Goal: Task Accomplishment & Management: Complete application form

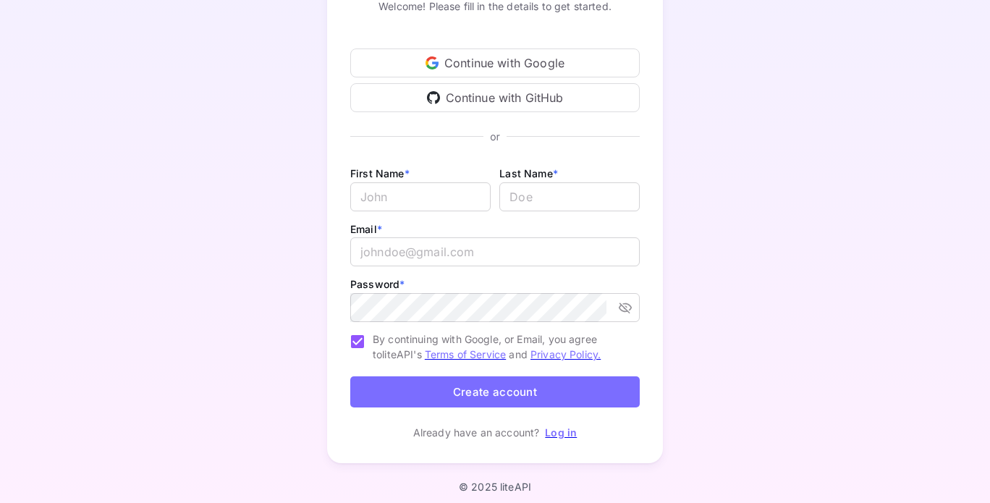
scroll to position [135, 0]
click at [407, 193] on input "Email *" at bounding box center [420, 197] width 140 height 29
type input "[PERSON_NAME]"
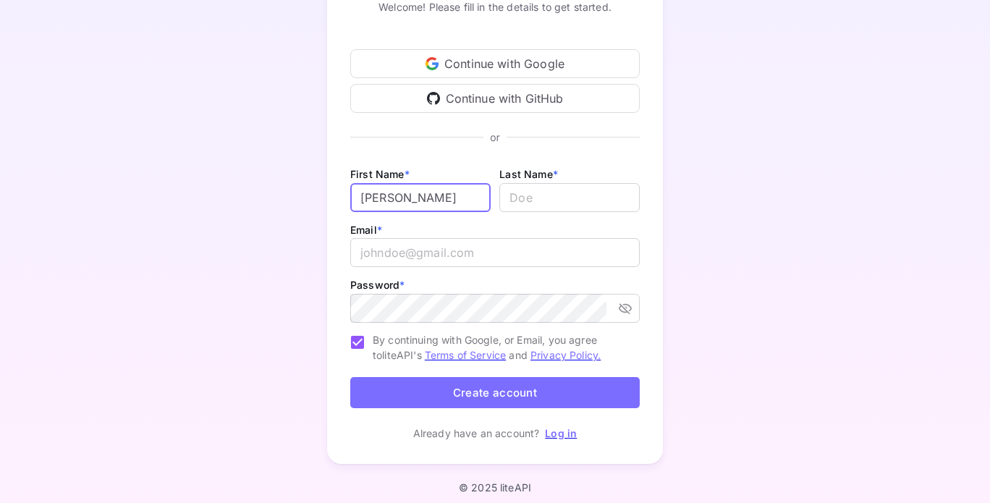
type input "Duiker"
type input "duikerjonathan@gmail.com"
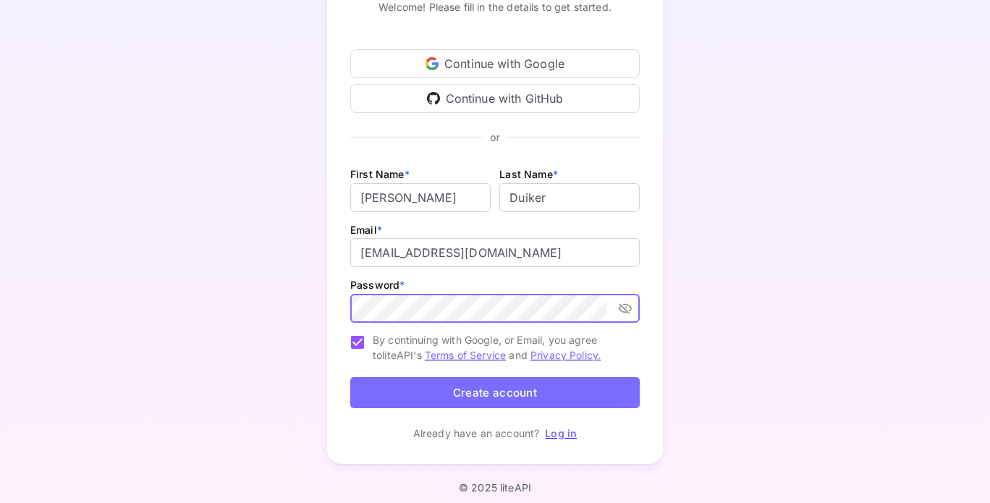
click at [350, 377] on button "Create account" at bounding box center [495, 392] width 290 height 31
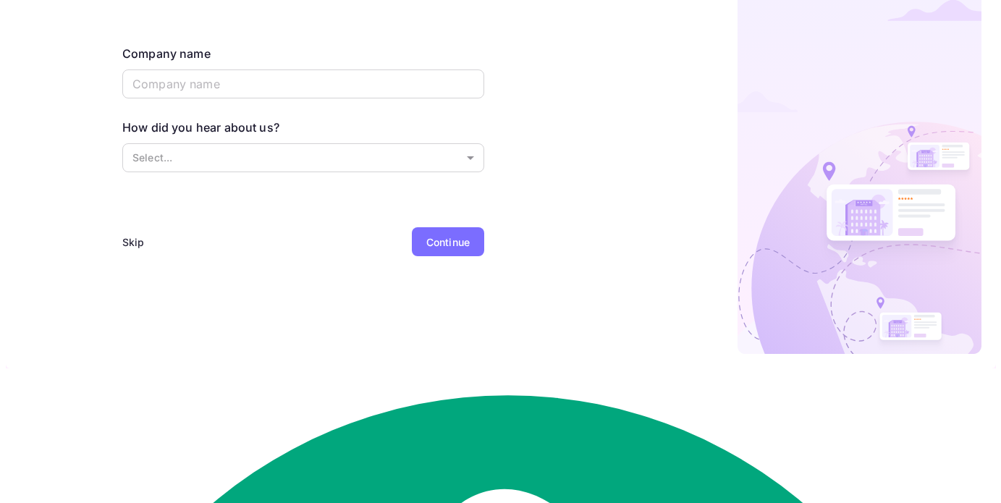
scroll to position [0, 0]
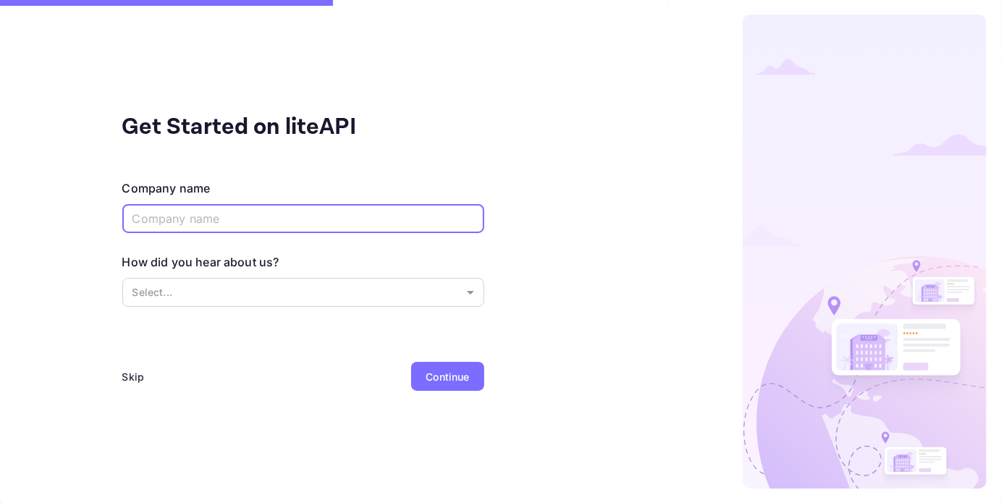
click at [232, 216] on input "text" at bounding box center [303, 218] width 362 height 29
click at [203, 207] on input "text" at bounding box center [303, 218] width 362 height 29
paste input "Lunaro"
type input "Lunaro"
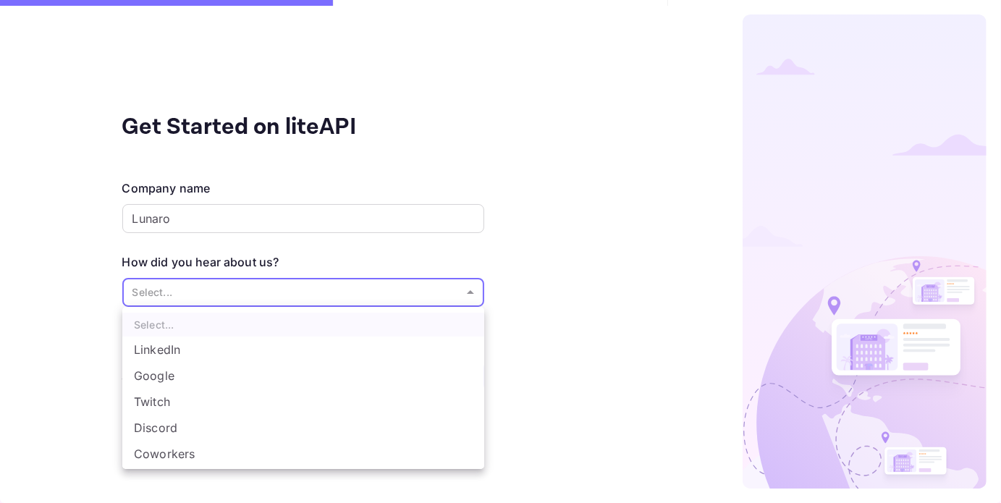
click at [270, 290] on body "Get Started on liteAPI Company name Lunaro ​ How did you hear about us? Select.…" at bounding box center [500, 251] width 1001 height 503
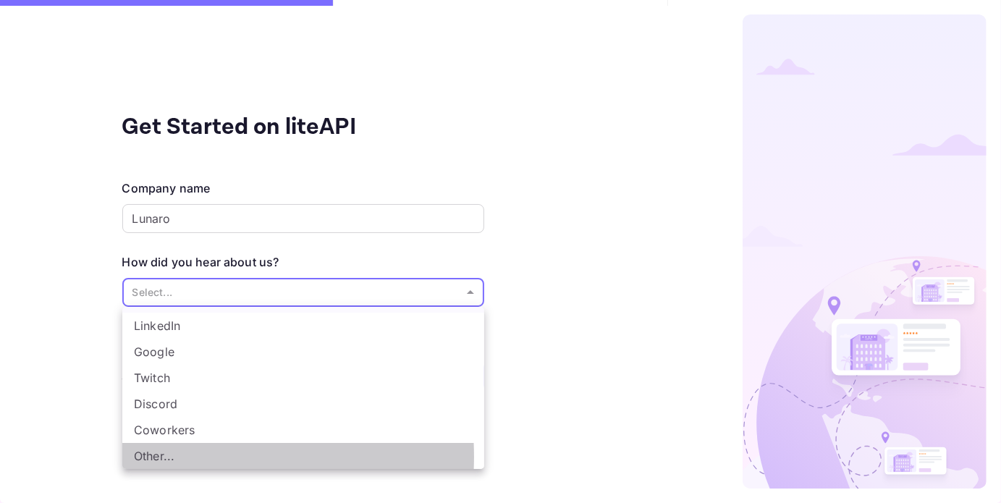
click at [161, 457] on li "Other..." at bounding box center [303, 456] width 362 height 26
type input "Other..."
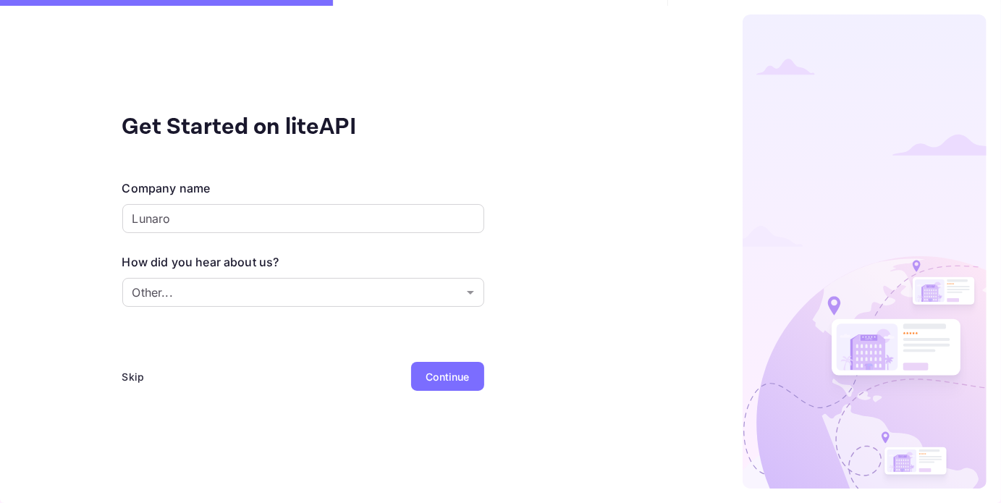
click at [433, 371] on div "Continue" at bounding box center [447, 376] width 43 height 15
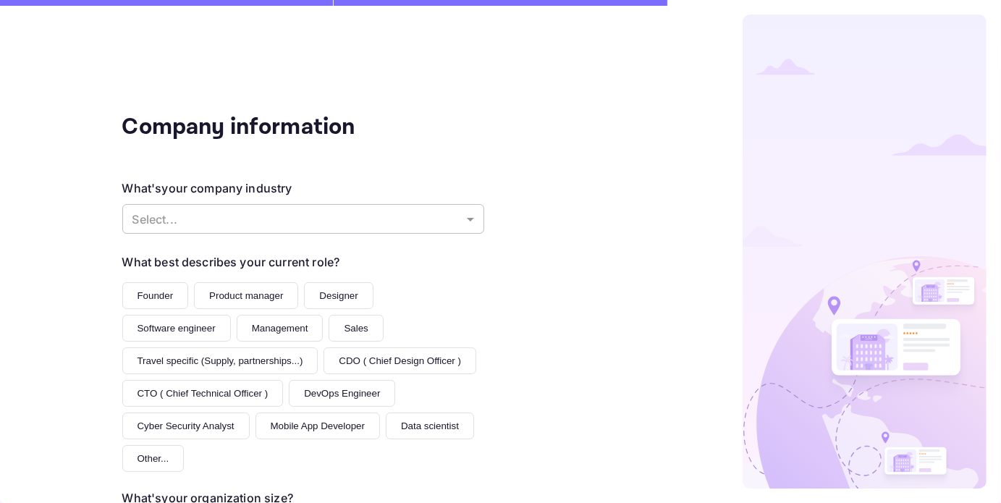
click at [351, 213] on body "Company information What's your company industry Select... ​ What best describe…" at bounding box center [500, 251] width 1001 height 503
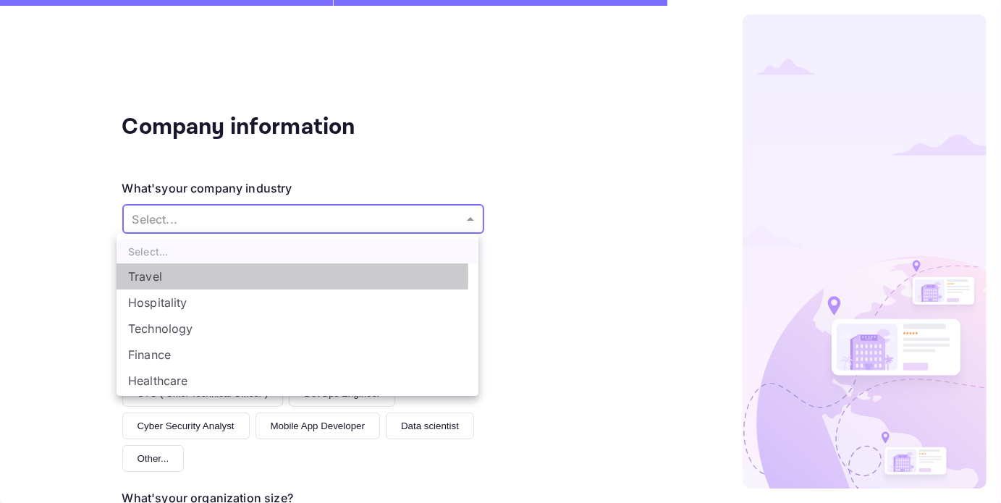
click at [155, 277] on li "Travel" at bounding box center [298, 277] width 362 height 26
type input "Travel"
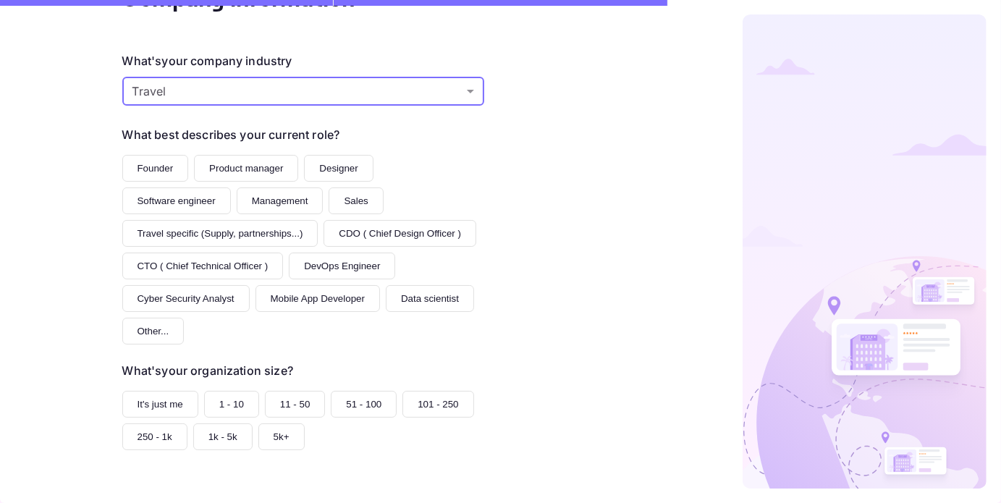
scroll to position [127, 0]
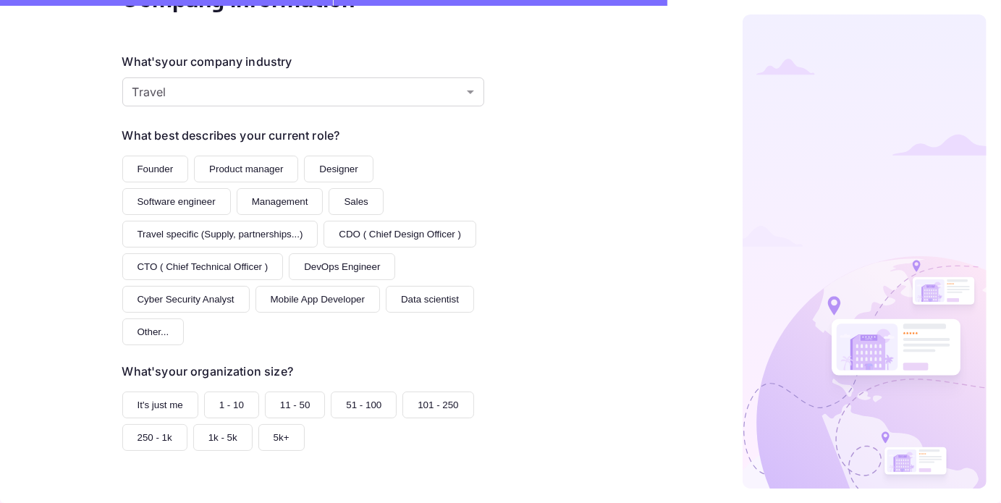
click at [133, 171] on button "Founder" at bounding box center [155, 169] width 67 height 27
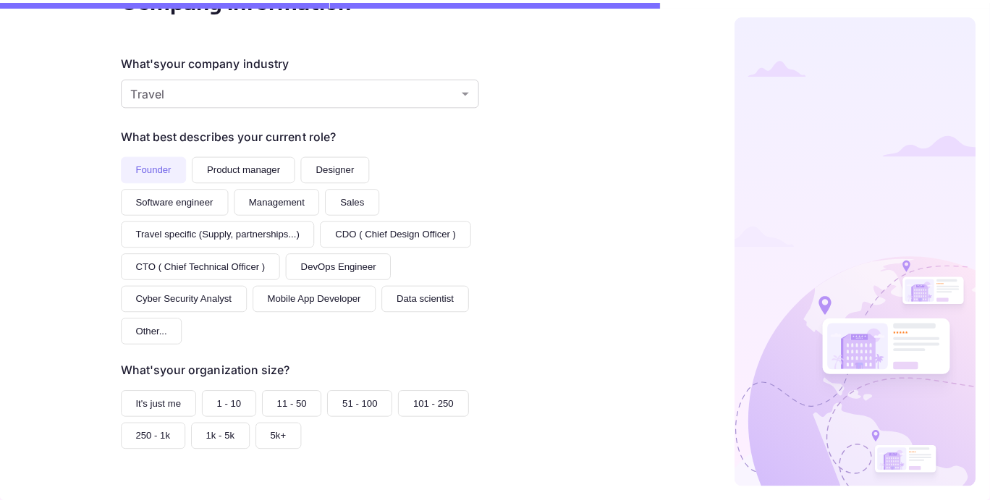
scroll to position [195, 0]
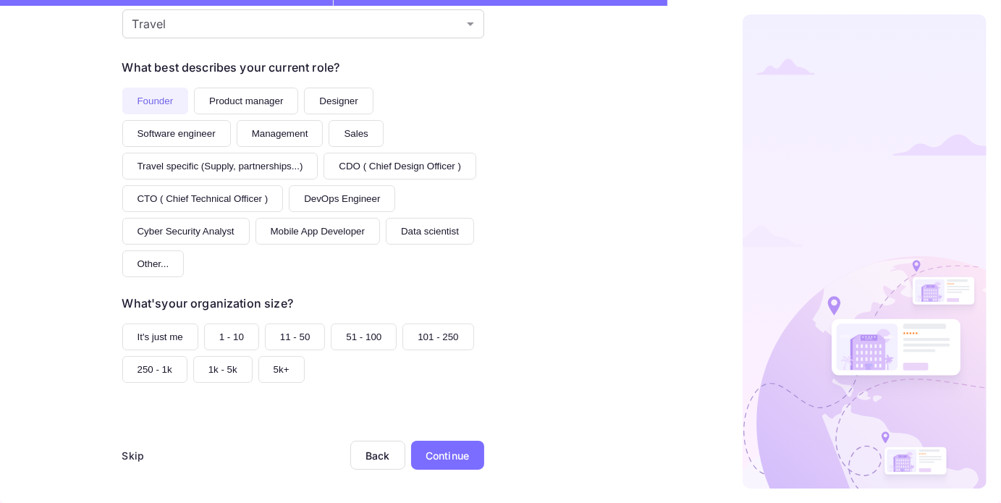
click at [172, 340] on button "It's just me" at bounding box center [160, 337] width 76 height 27
click at [436, 461] on div "Continue" at bounding box center [447, 455] width 73 height 29
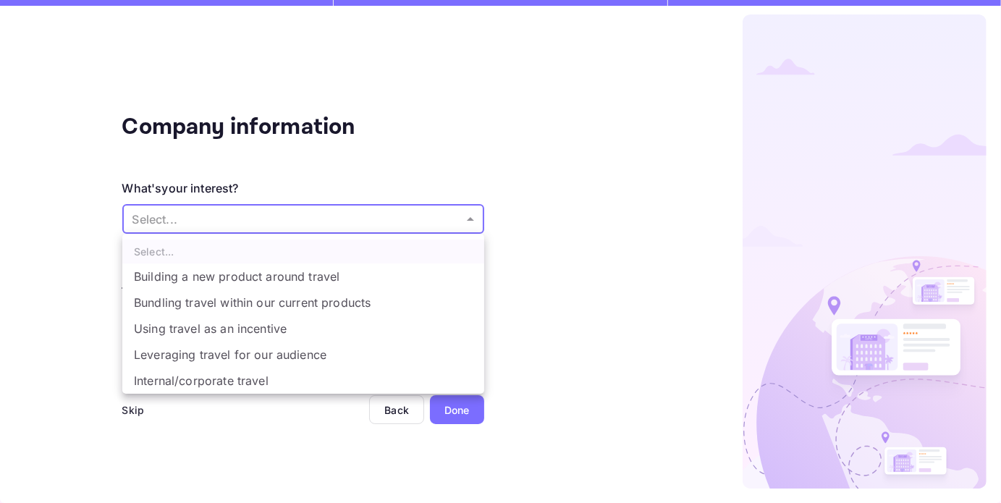
click at [305, 219] on body "Company information What's your interest? Select... ​ Do you have any previous …" at bounding box center [500, 251] width 1001 height 503
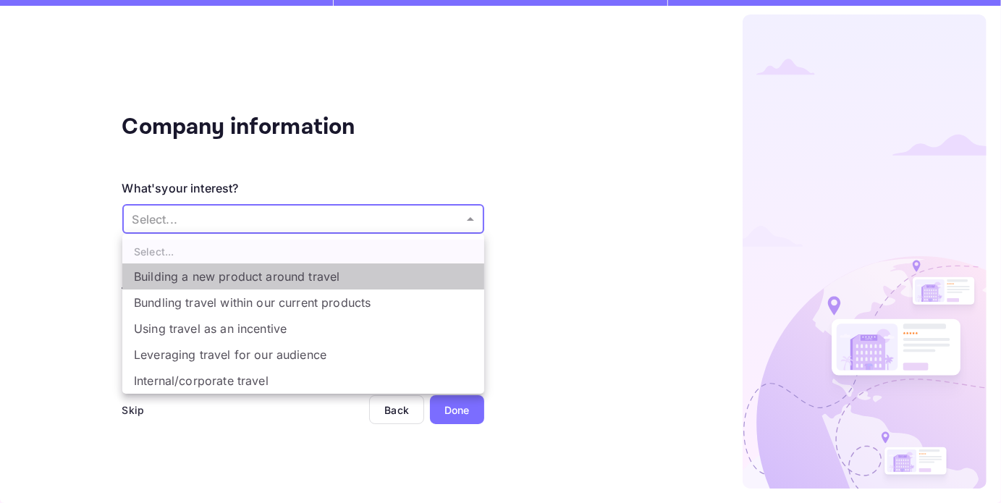
click at [241, 279] on li "Building a new product around travel" at bounding box center [303, 277] width 362 height 26
type input "Building a new product around travel"
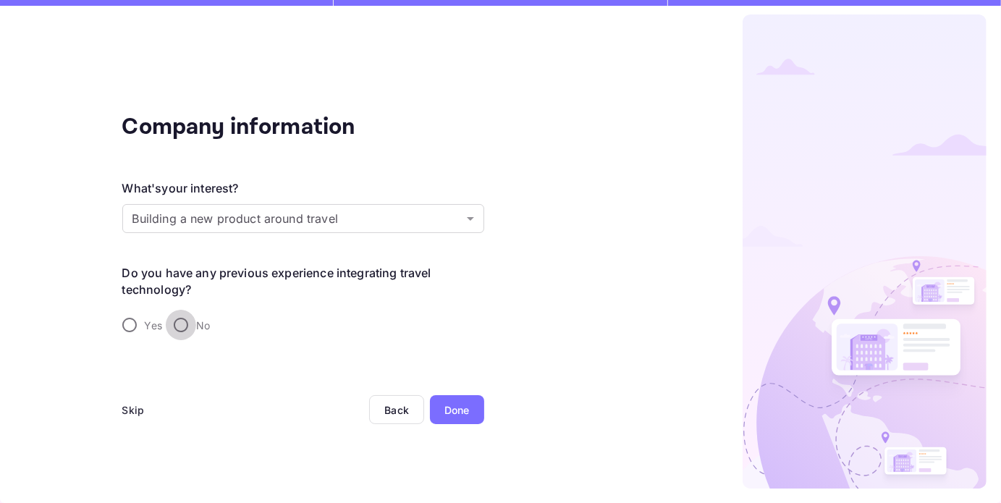
click at [183, 329] on input "No" at bounding box center [181, 325] width 30 height 30
radio input "true"
click at [460, 421] on div "Done" at bounding box center [457, 409] width 54 height 29
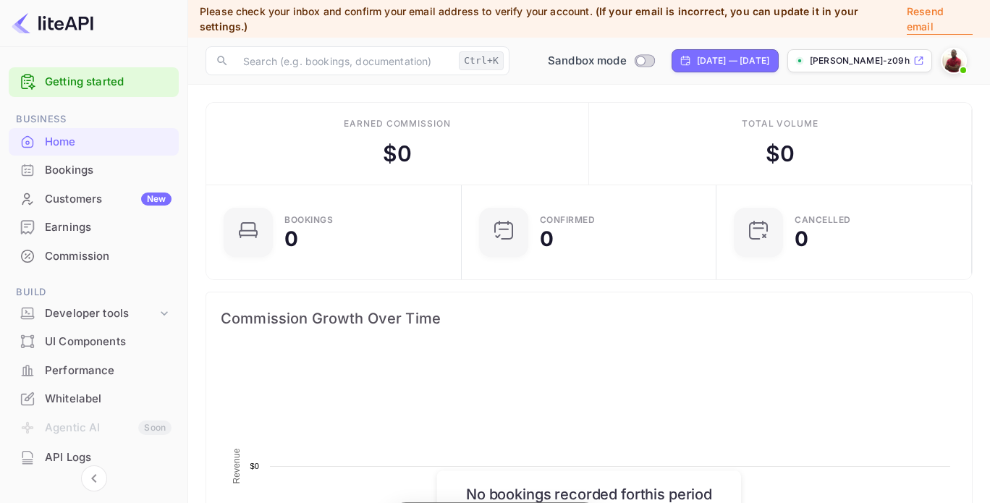
scroll to position [224, 235]
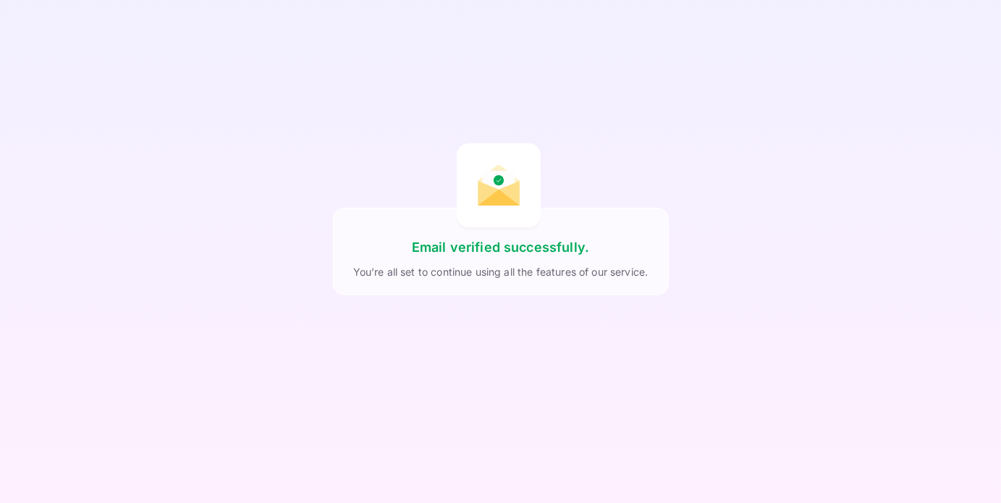
scroll to position [172, 0]
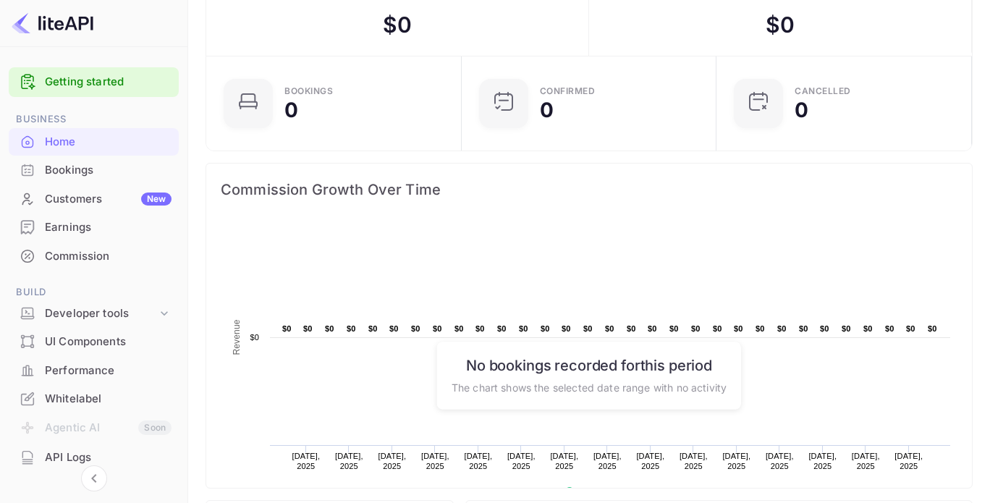
scroll to position [32, 0]
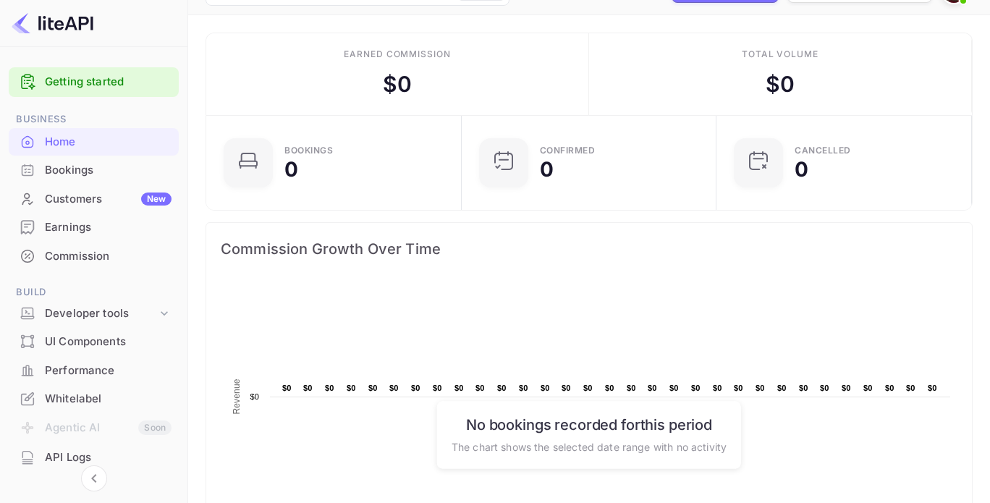
click at [69, 159] on div "Bookings" at bounding box center [94, 170] width 170 height 28
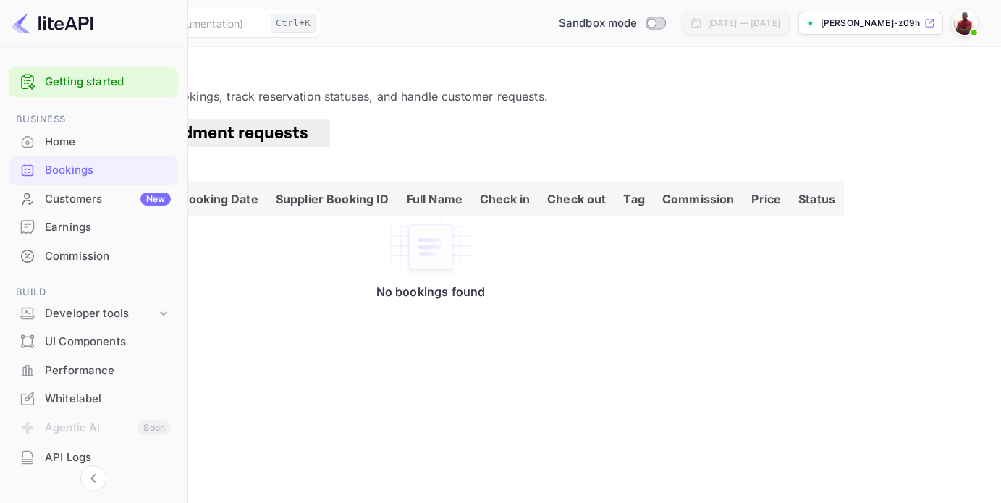
click at [59, 135] on div "Home" at bounding box center [108, 142] width 126 height 17
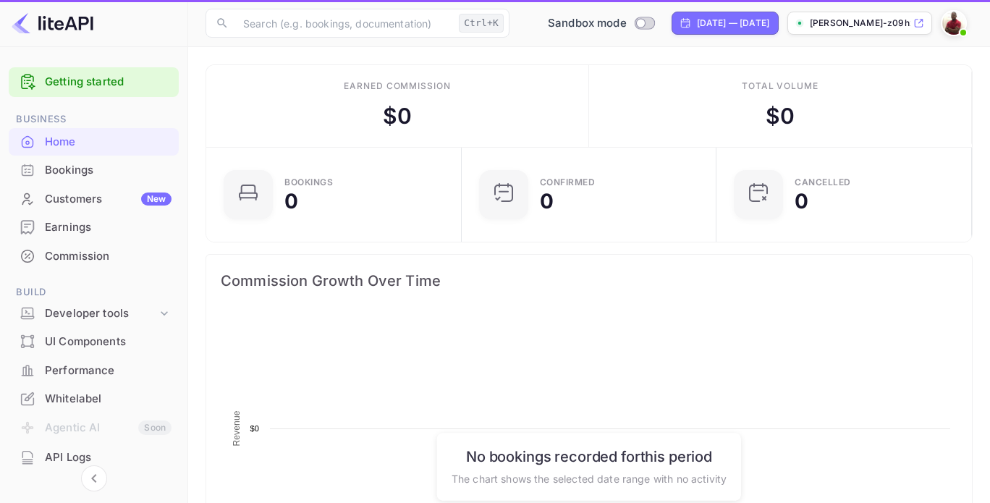
scroll to position [224, 235]
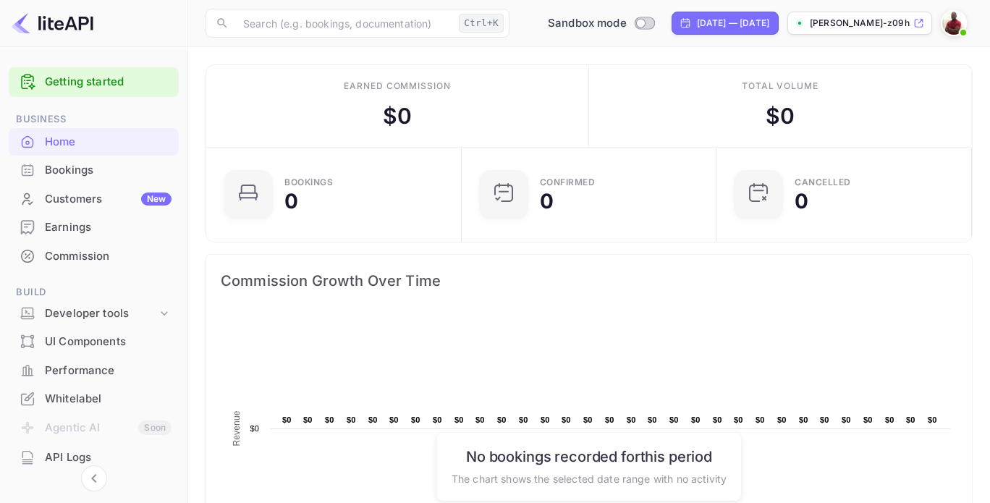
click at [90, 93] on div "Getting started" at bounding box center [94, 82] width 170 height 30
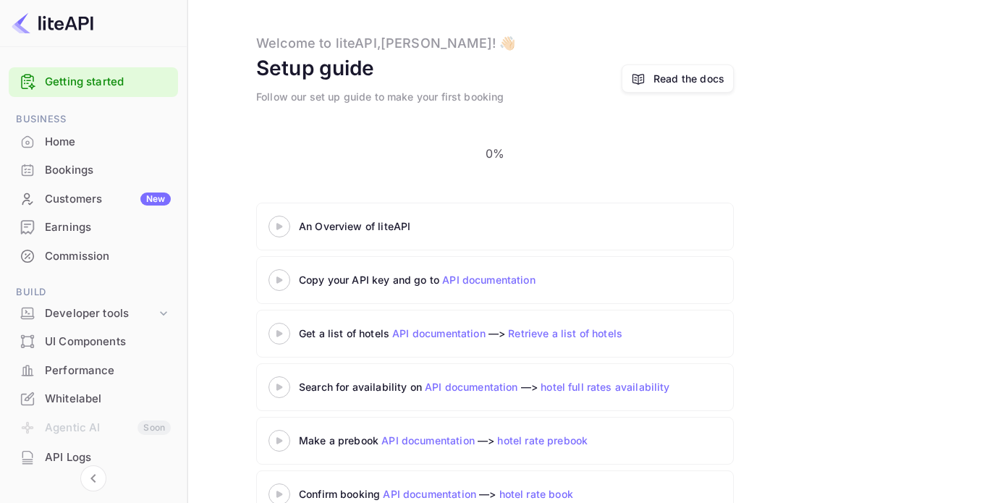
scroll to position [59, 0]
click at [305, 219] on div at bounding box center [279, 228] width 51 height 18
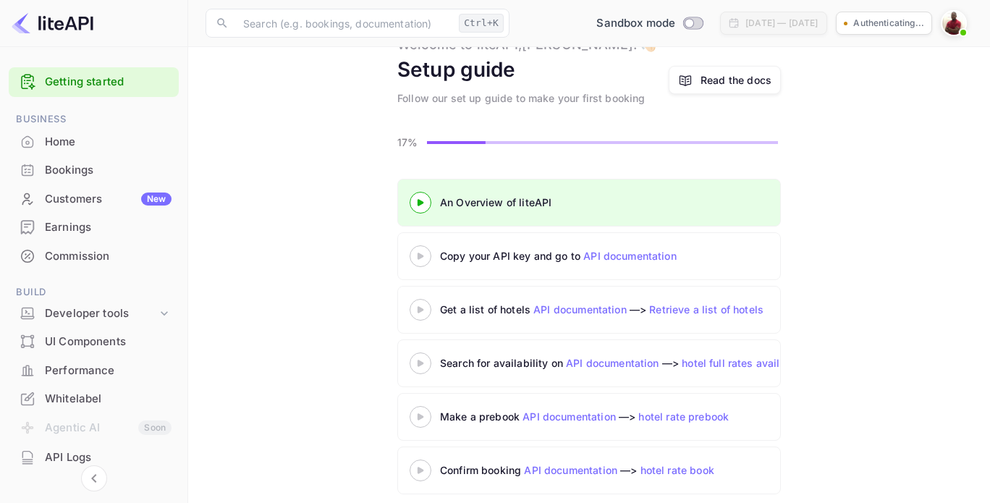
scroll to position [172, 0]
click at [418, 255] on 3 at bounding box center [421, 256] width 6 height 7
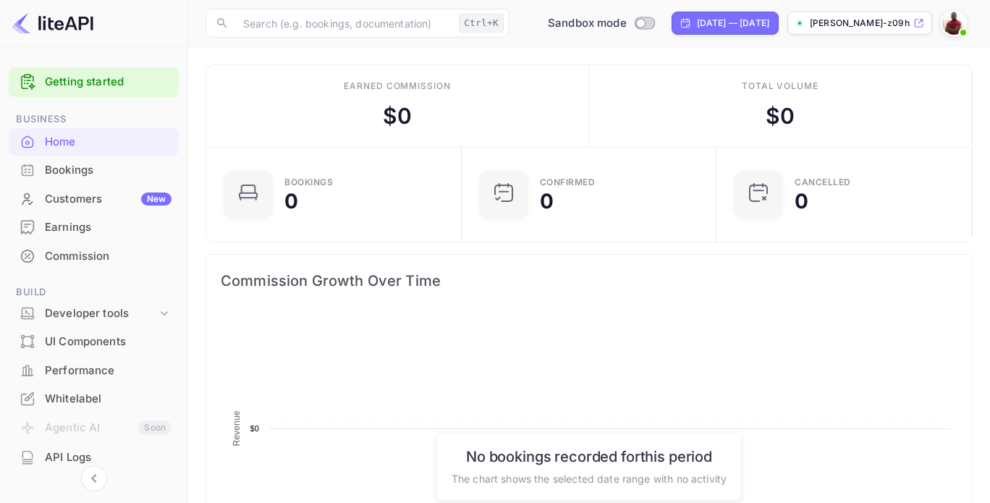
scroll to position [172, 0]
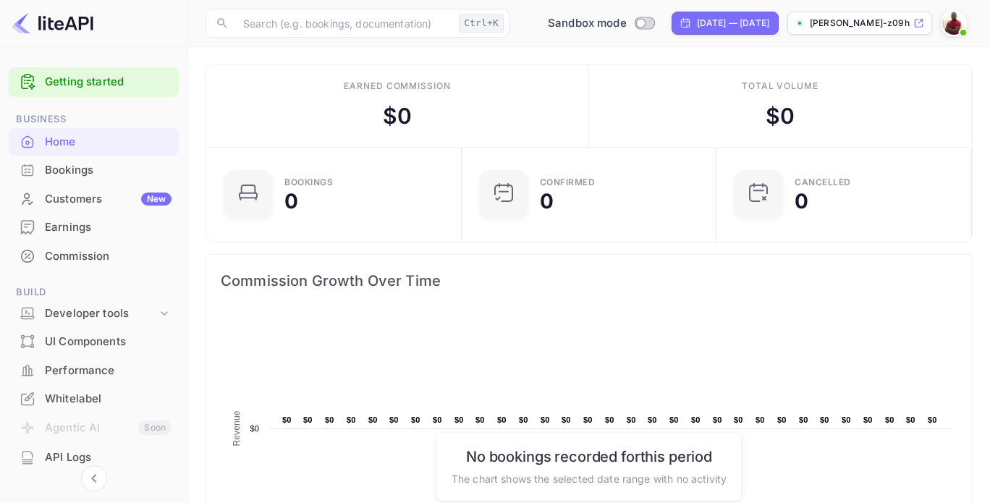
click at [83, 78] on link "Getting started" at bounding box center [108, 82] width 127 height 17
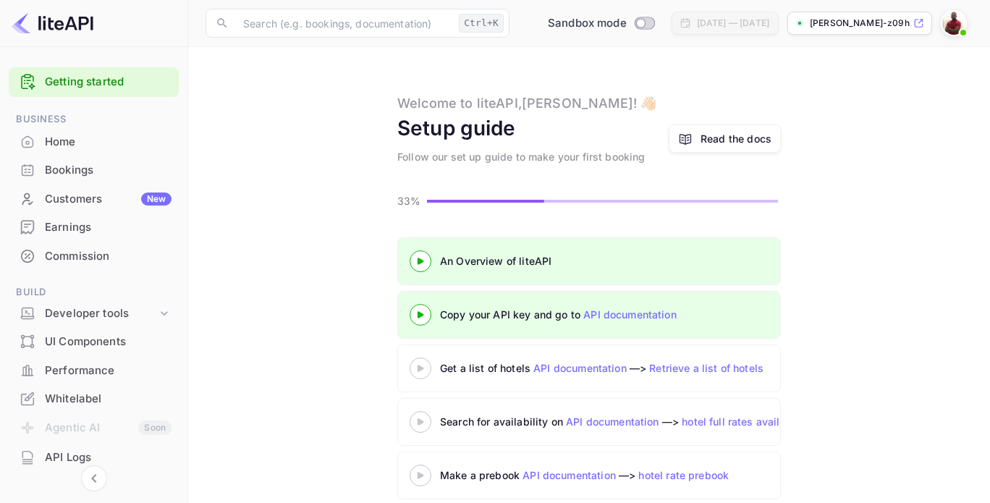
click at [421, 312] on icon at bounding box center [420, 314] width 51 height 7
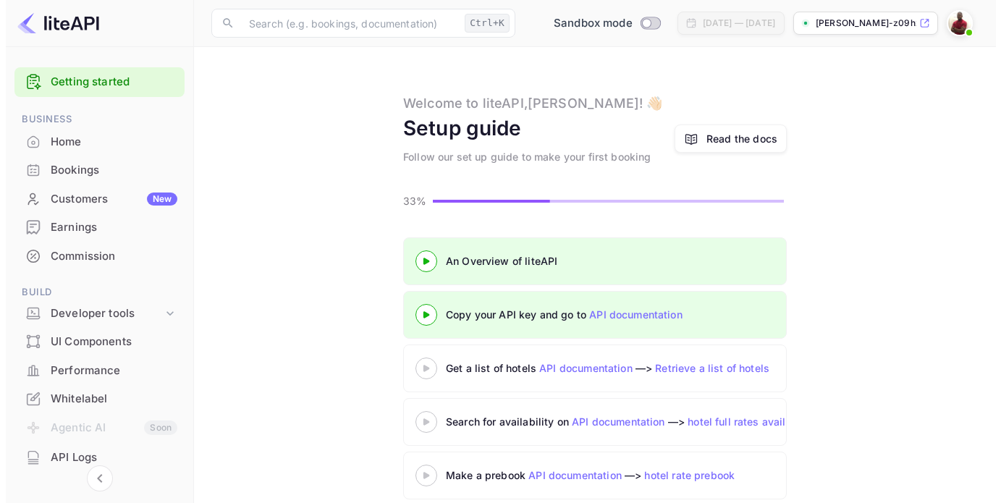
scroll to position [172, 0]
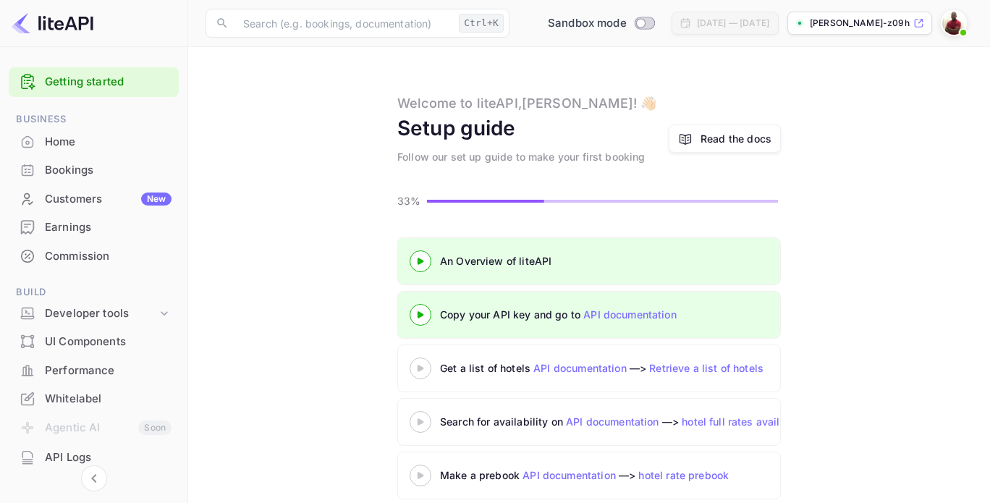
click at [595, 313] on link "API documentation" at bounding box center [629, 314] width 93 height 12
click at [425, 366] on icon at bounding box center [420, 368] width 51 height 7
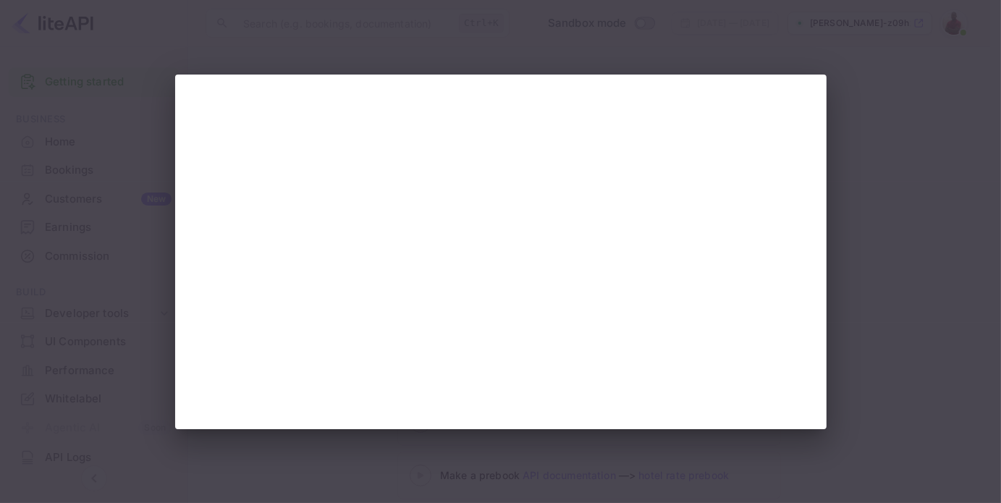
click at [494, 48] on div at bounding box center [500, 251] width 1001 height 503
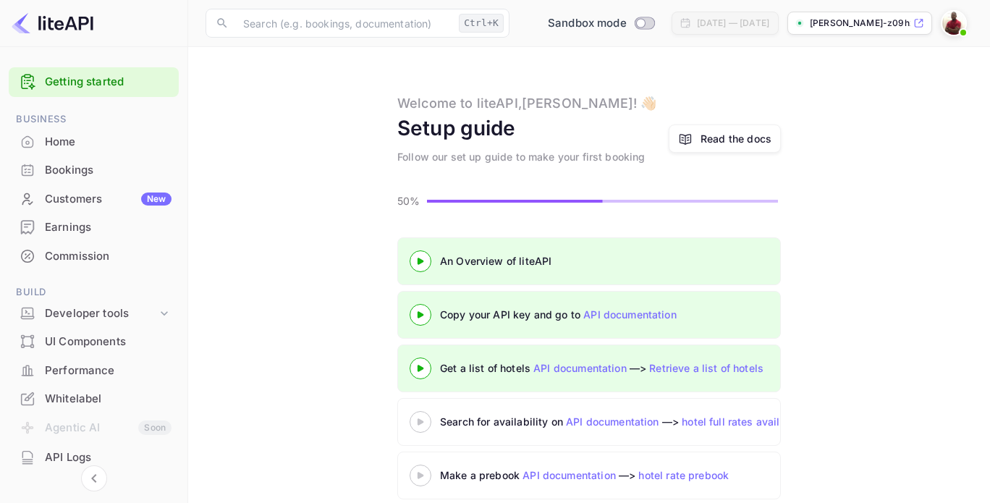
scroll to position [71, 0]
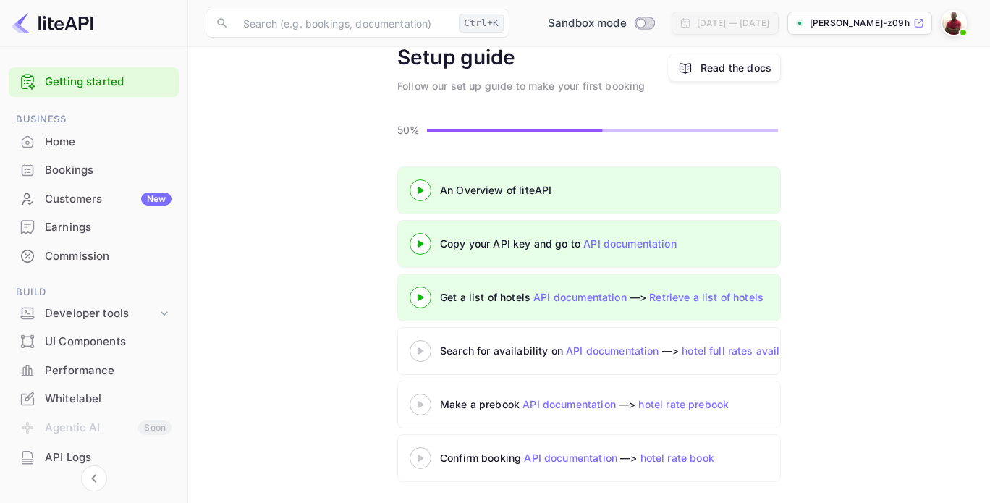
click at [416, 347] on icon at bounding box center [420, 350] width 51 height 7
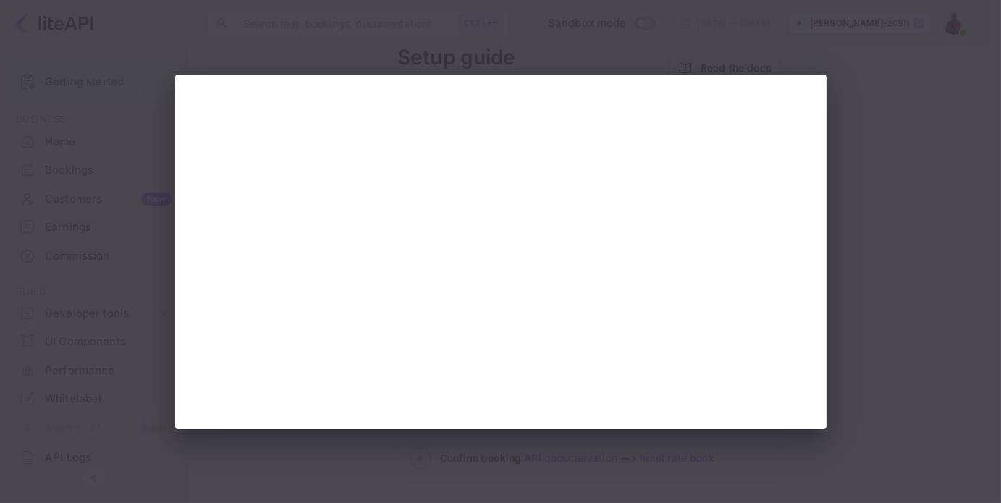
click at [862, 148] on div at bounding box center [500, 251] width 1001 height 503
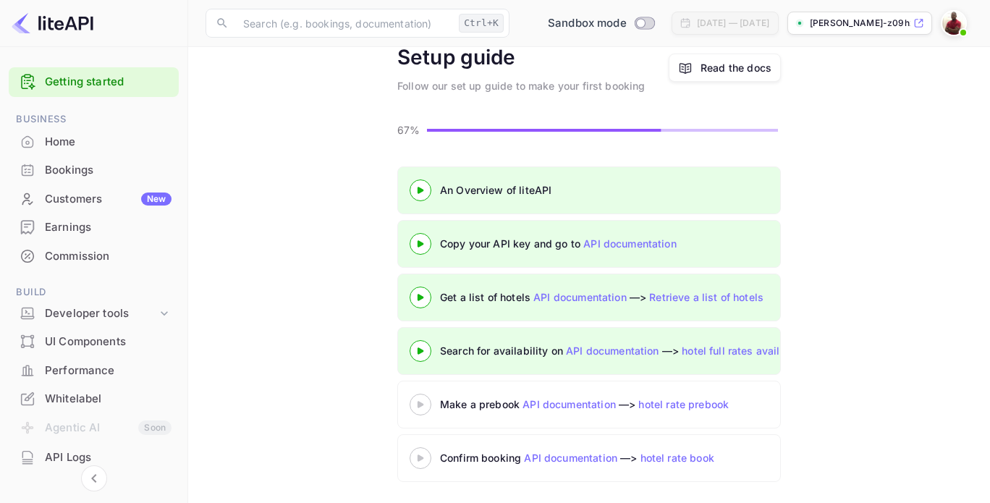
click at [421, 405] on 3 at bounding box center [421, 404] width 6 height 7
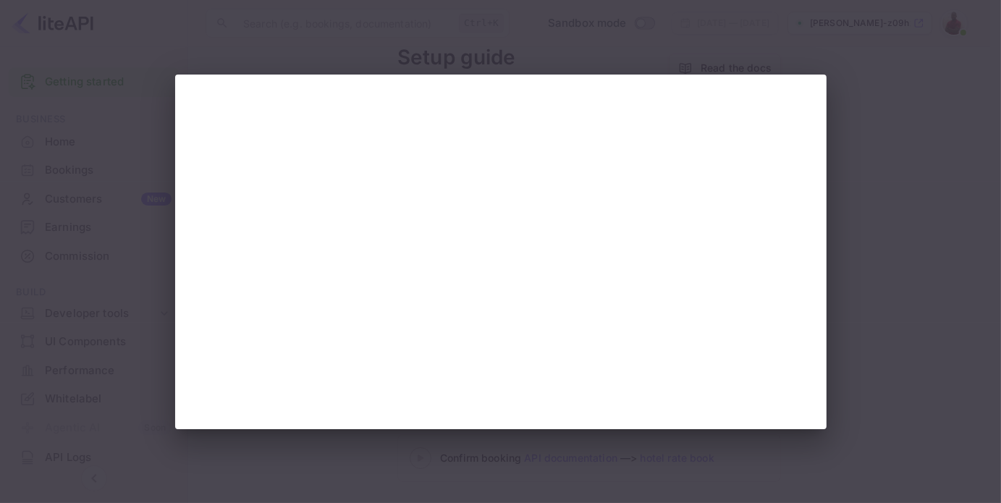
click at [634, 43] on div at bounding box center [500, 251] width 1001 height 503
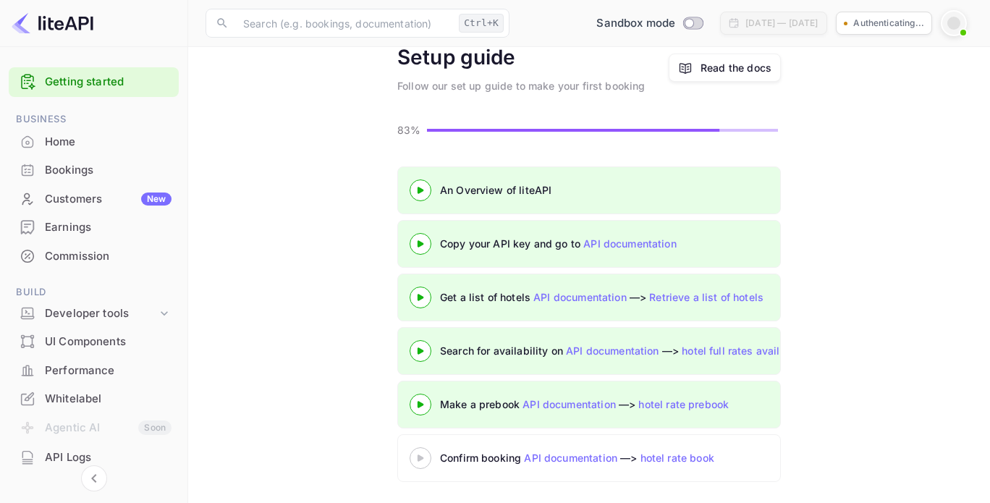
scroll to position [172, 0]
click at [423, 459] on icon at bounding box center [420, 458] width 51 height 7
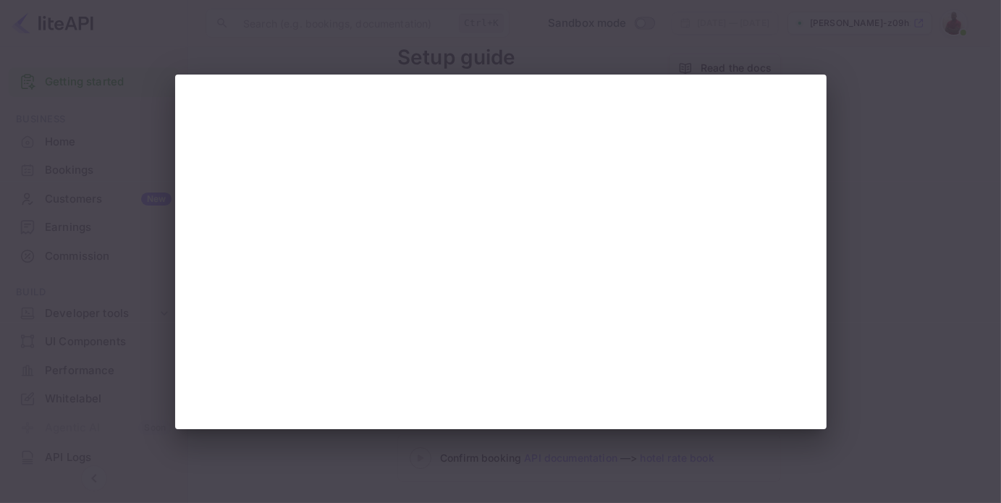
click at [568, 46] on div at bounding box center [500, 251] width 1001 height 503
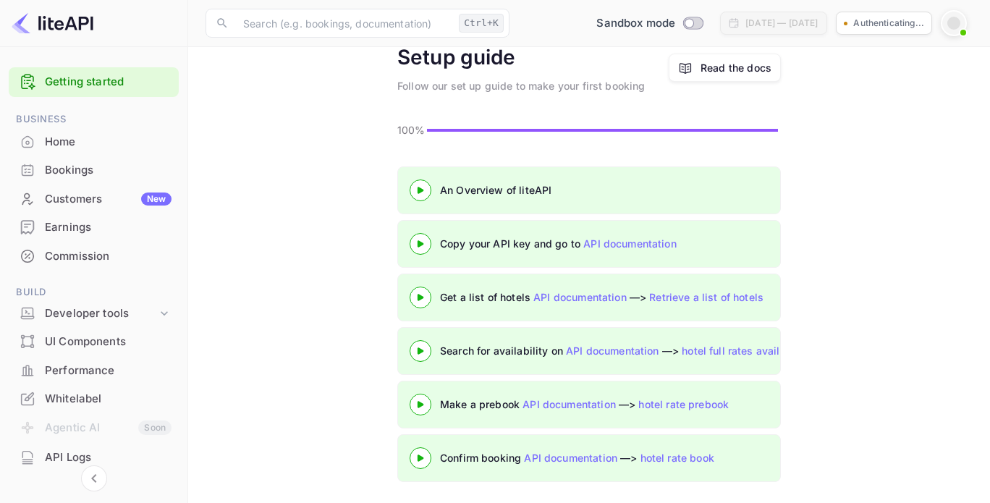
scroll to position [172, 0]
